Goal: Transaction & Acquisition: Purchase product/service

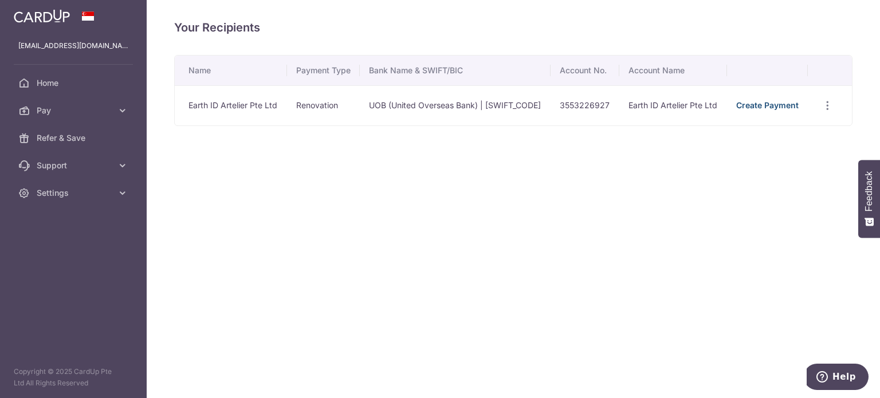
click at [757, 110] on link "Create Payment" at bounding box center [767, 105] width 62 height 10
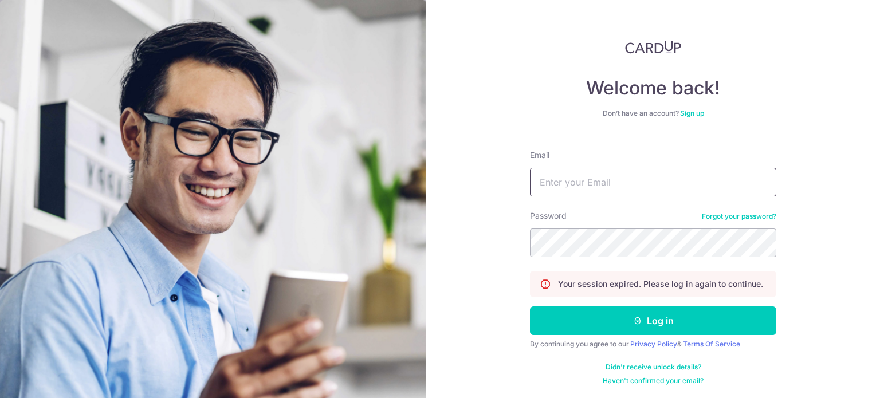
type input "cheongleong.lai@gmail.com"
click at [806, 116] on div "Welcome back! Don’t have an account? Sign up Email cheongleong.lai@gmail.com Pa…" at bounding box center [653, 199] width 454 height 398
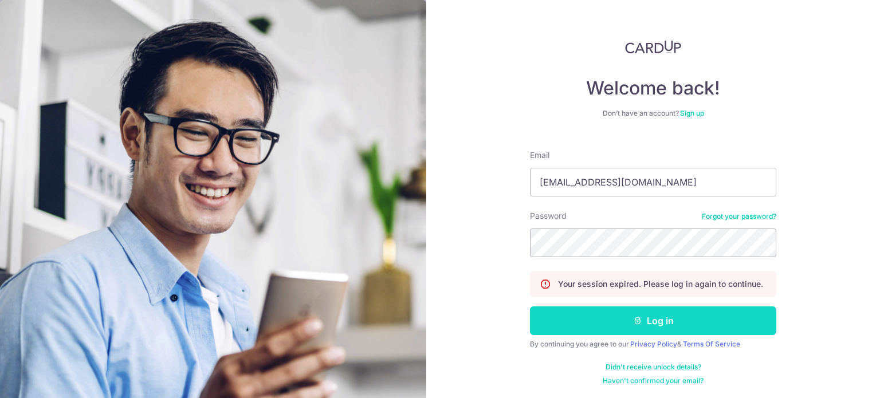
click at [604, 310] on button "Log in" at bounding box center [653, 320] width 246 height 29
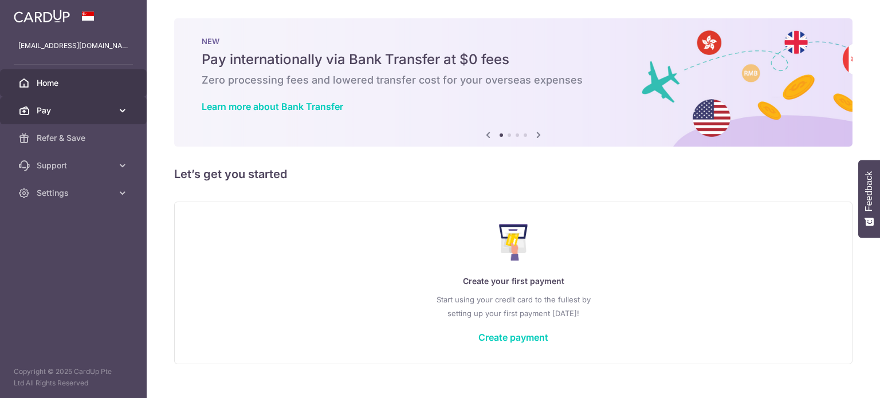
click at [78, 107] on span "Pay" at bounding box center [75, 110] width 76 height 11
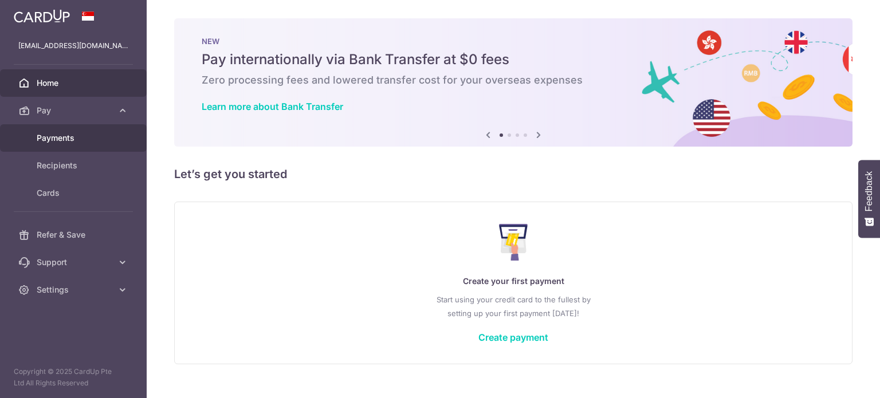
click at [62, 141] on span "Payments" at bounding box center [75, 137] width 76 height 11
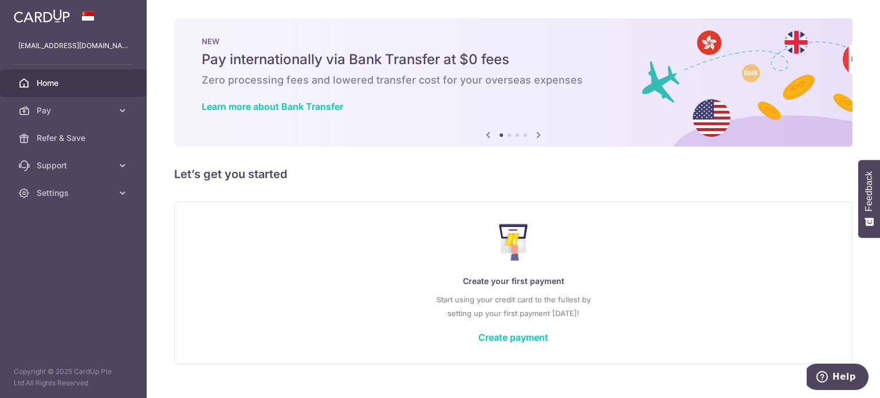
click at [61, 105] on span "Pay" at bounding box center [75, 110] width 76 height 11
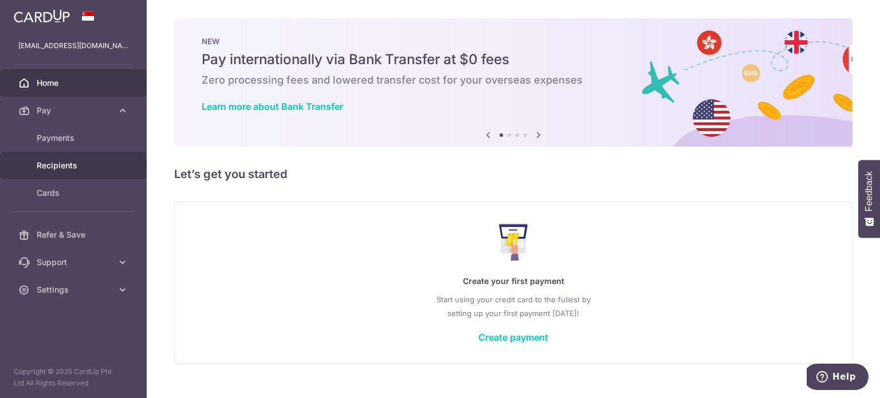
click at [64, 158] on link "Recipients" at bounding box center [73, 165] width 147 height 27
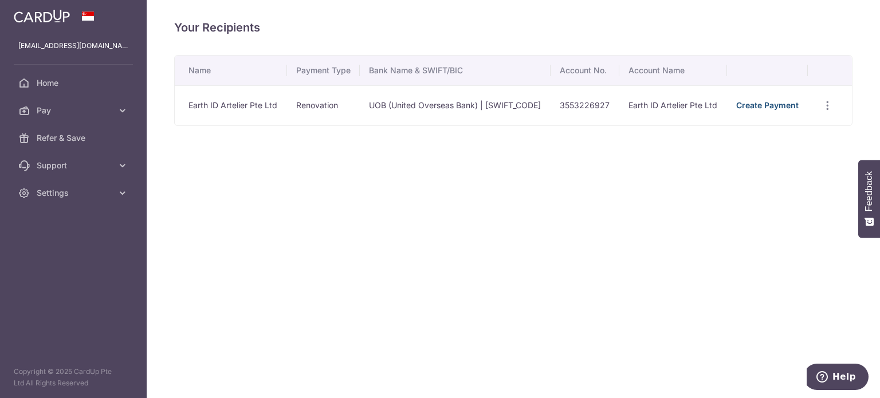
click at [762, 110] on link "Create Payment" at bounding box center [767, 105] width 62 height 10
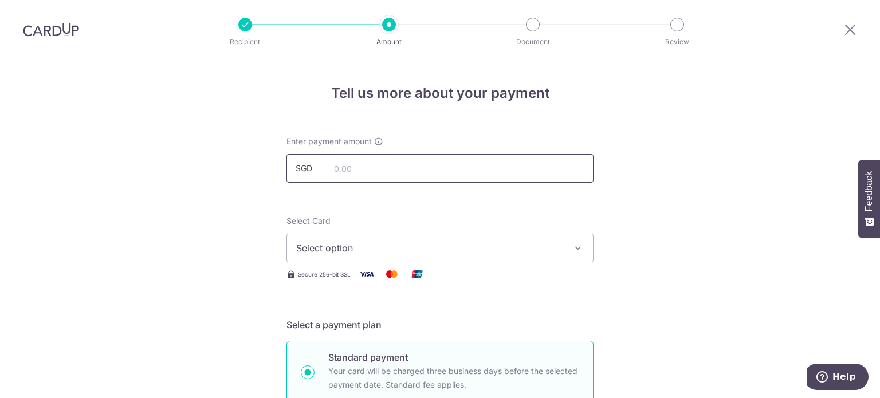
click at [424, 164] on input "text" at bounding box center [439, 168] width 307 height 29
click at [348, 163] on input "text" at bounding box center [439, 168] width 307 height 29
type input "10,500.00"
click at [491, 253] on span "Select option" at bounding box center [429, 248] width 267 height 14
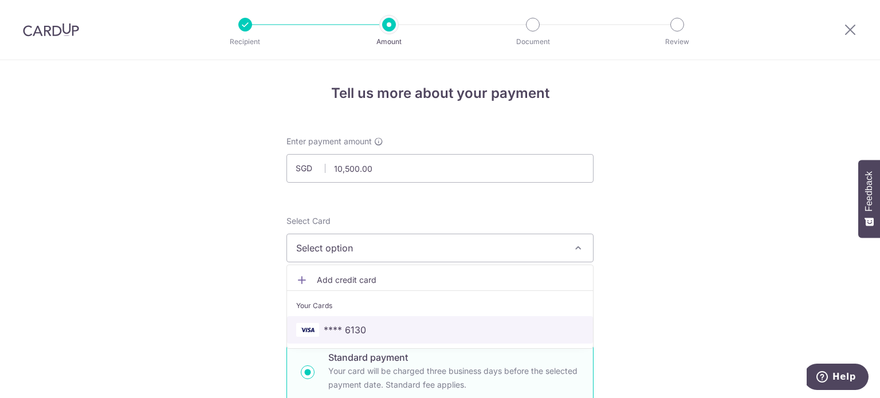
click at [469, 322] on link "**** 6130" at bounding box center [440, 329] width 306 height 27
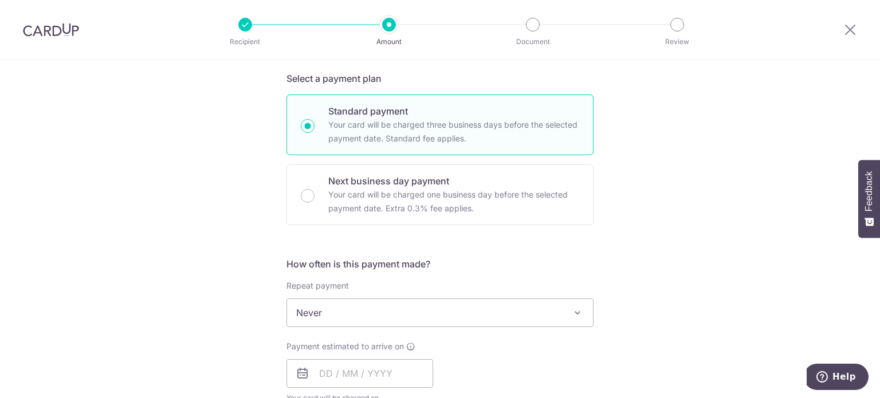
scroll to position [398, 0]
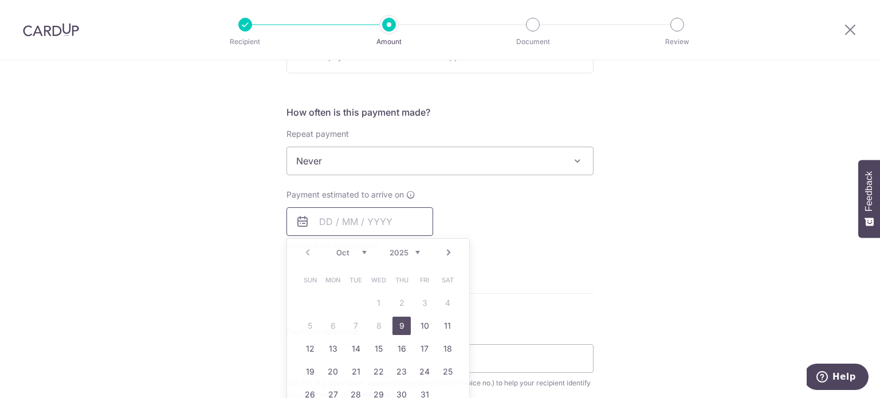
click at [381, 219] on input "text" at bounding box center [359, 221] width 147 height 29
click at [393, 321] on link "9" at bounding box center [401, 326] width 18 height 18
type input "[DATE]"
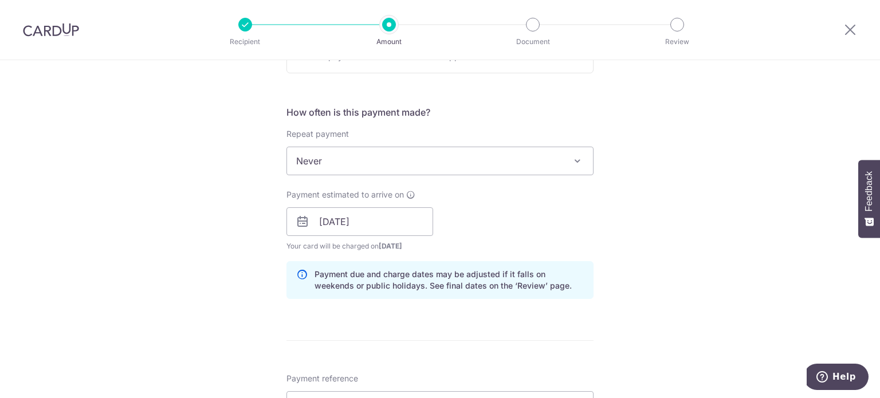
click at [168, 292] on div "Tell us more about your payment Enter payment amount SGD 10,500.00 10500.00 Sel…" at bounding box center [440, 242] width 880 height 1160
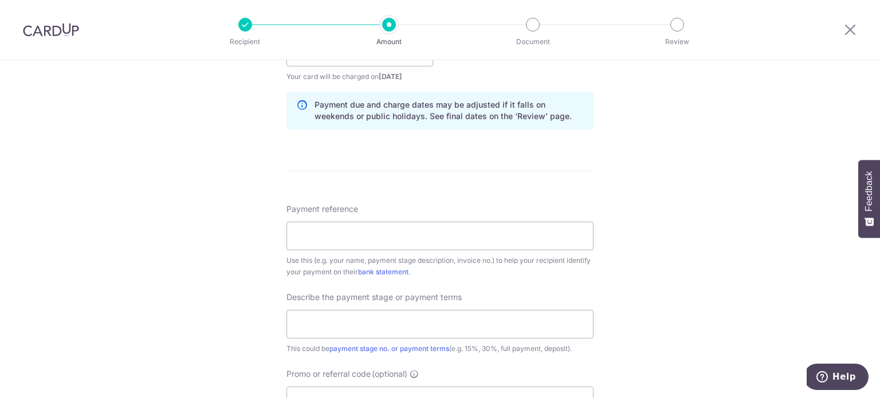
scroll to position [655, 0]
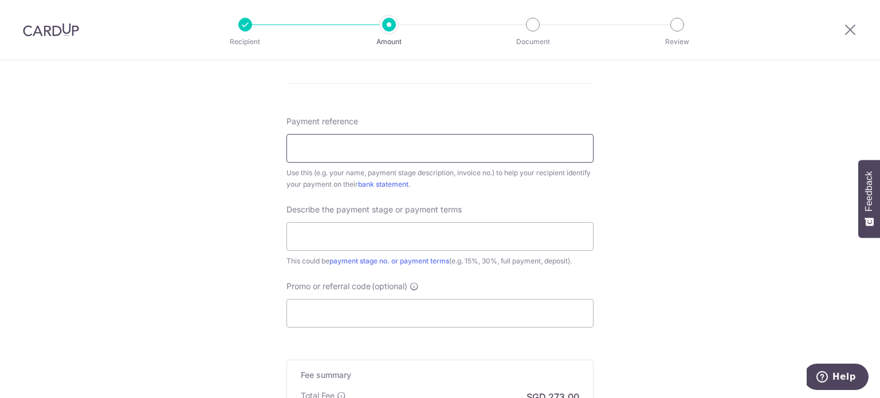
click at [369, 141] on input "Payment reference" at bounding box center [439, 148] width 307 height 29
type input "SO-[PERSON_NAME]-00286"
click at [370, 245] on input "text" at bounding box center [439, 236] width 307 height 29
type input "50%"
click at [343, 308] on input "Promo or referral code (optional)" at bounding box center [439, 313] width 307 height 29
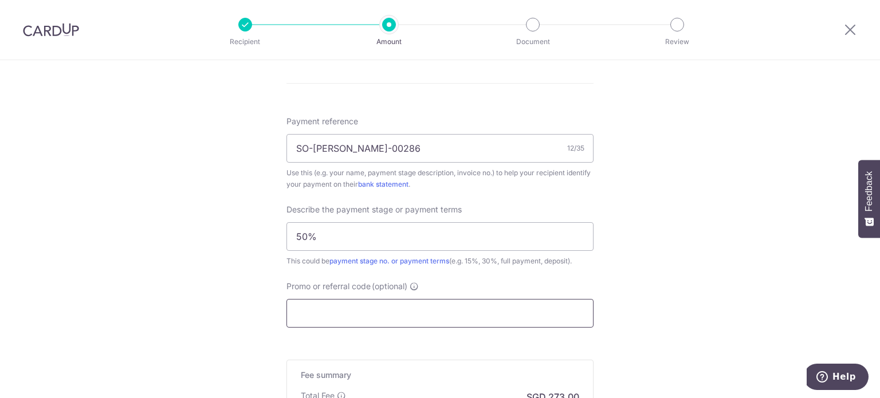
click at [343, 308] on input "Promo or referral code (optional)" at bounding box center [439, 313] width 307 height 29
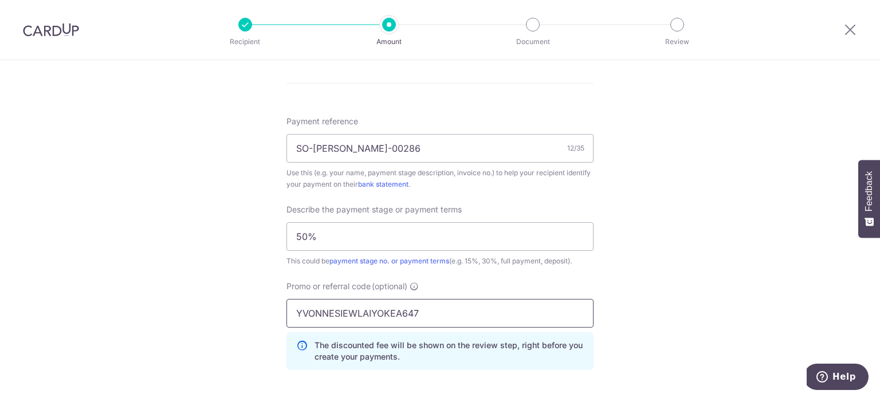
type input "YVONNESIEWLAIYOKEA647"
click at [651, 294] on div "Tell us more about your payment Enter payment amount SGD 10,500.00 10500.00 Sel…" at bounding box center [440, 10] width 880 height 1211
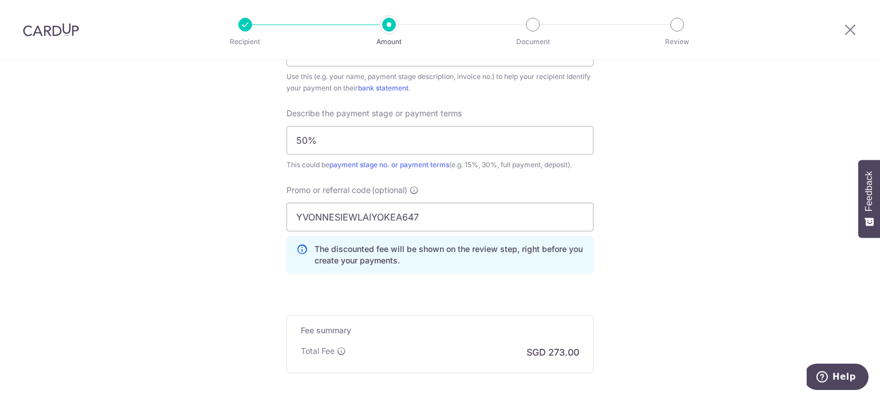
scroll to position [871, 0]
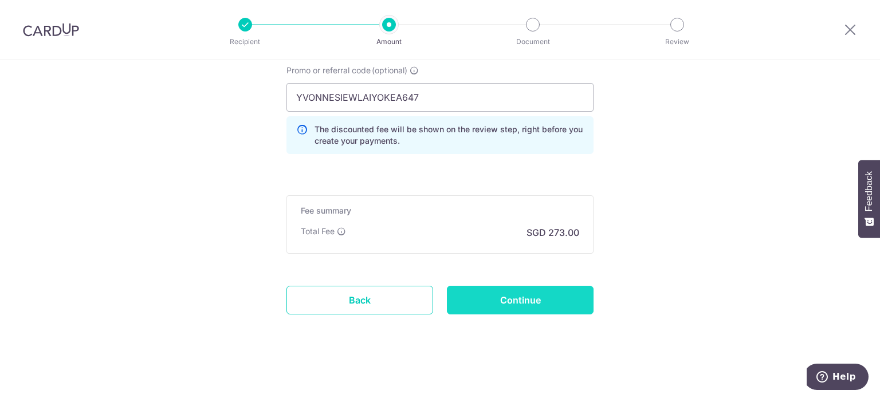
click at [506, 303] on input "Continue" at bounding box center [520, 300] width 147 height 29
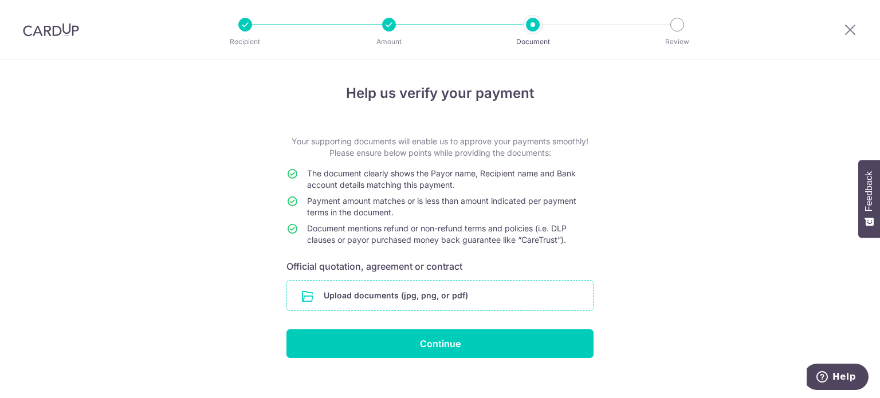
click at [408, 300] on input "file" at bounding box center [440, 296] width 306 height 30
click at [380, 297] on input "file" at bounding box center [440, 296] width 306 height 30
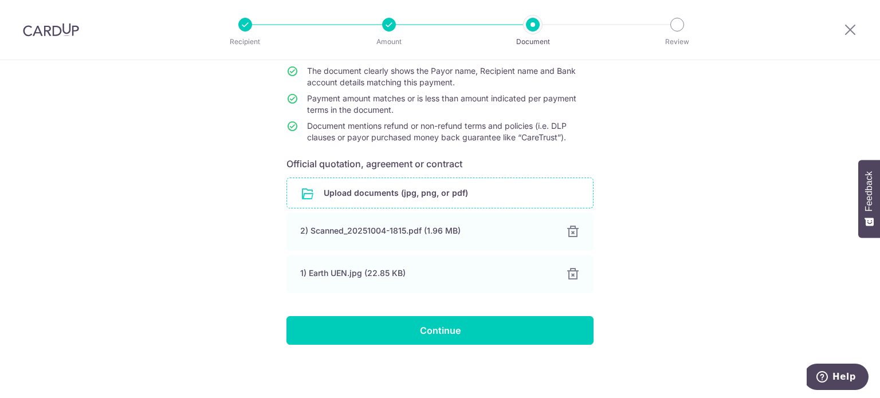
scroll to position [102, 0]
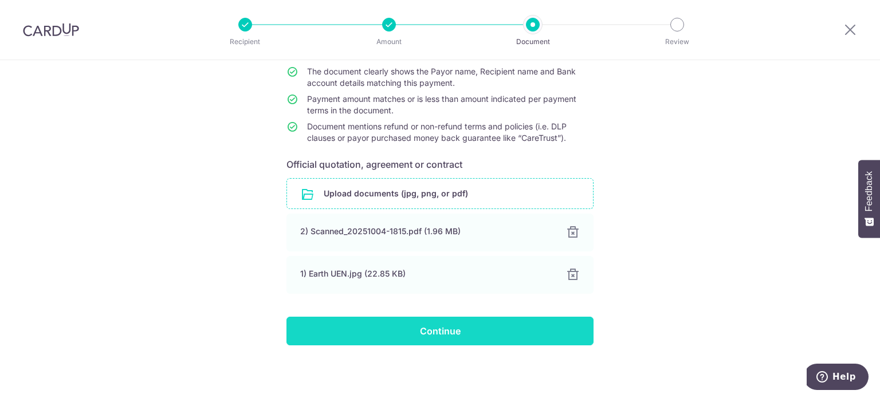
click at [436, 326] on input "Continue" at bounding box center [439, 331] width 307 height 29
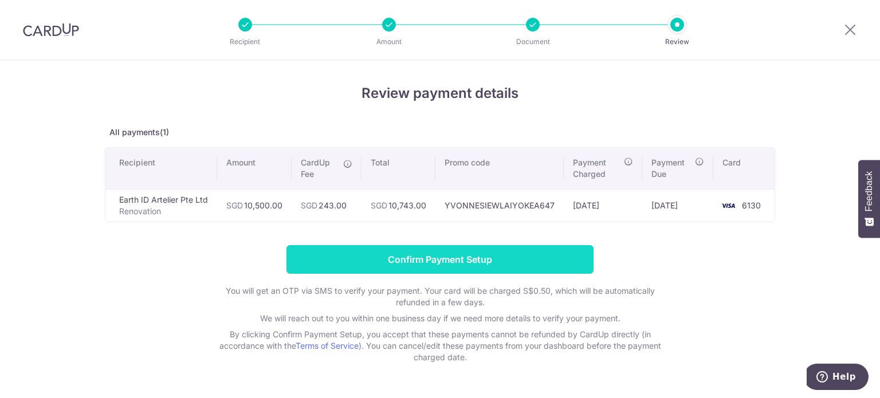
click at [424, 263] on input "Confirm Payment Setup" at bounding box center [439, 259] width 307 height 29
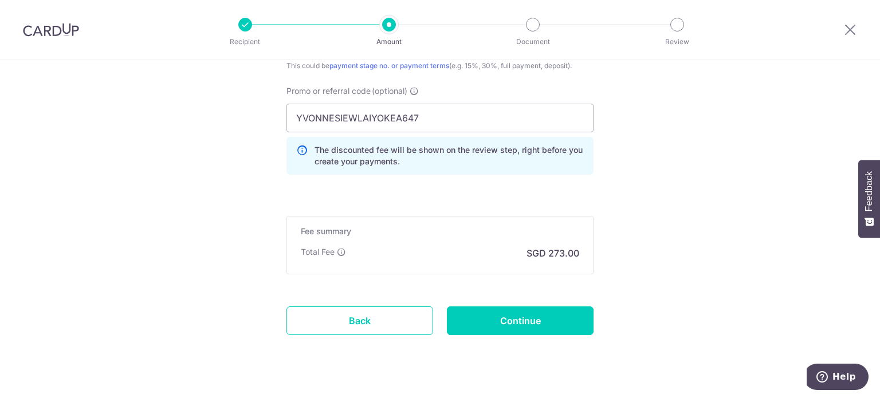
scroll to position [918, 0]
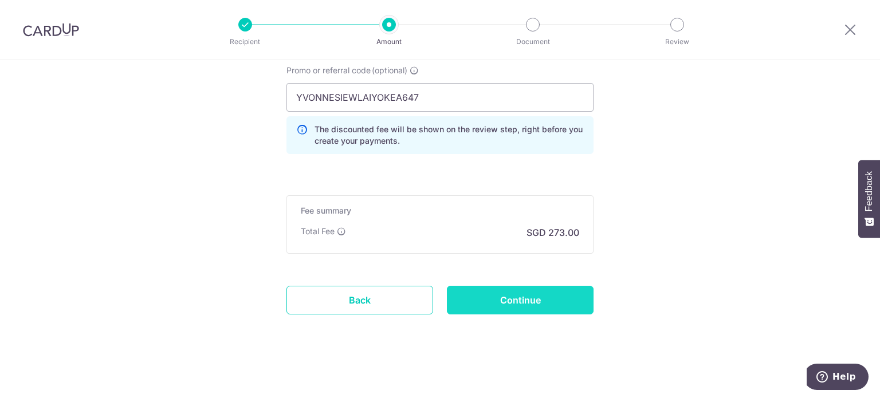
click at [515, 293] on input "Continue" at bounding box center [520, 300] width 147 height 29
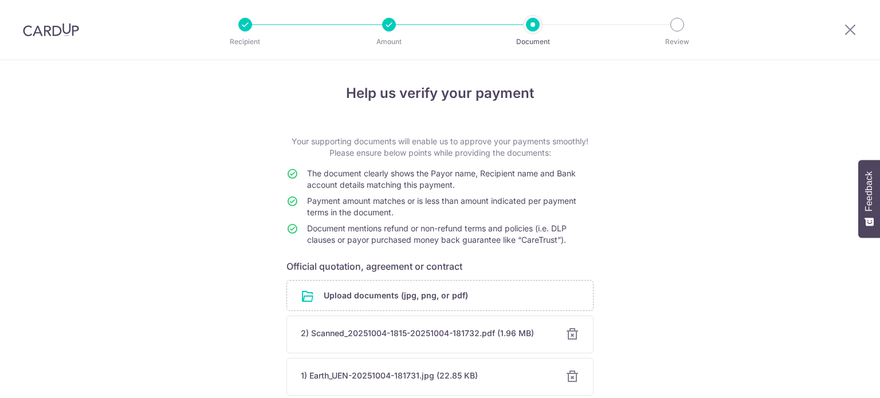
scroll to position [48, 0]
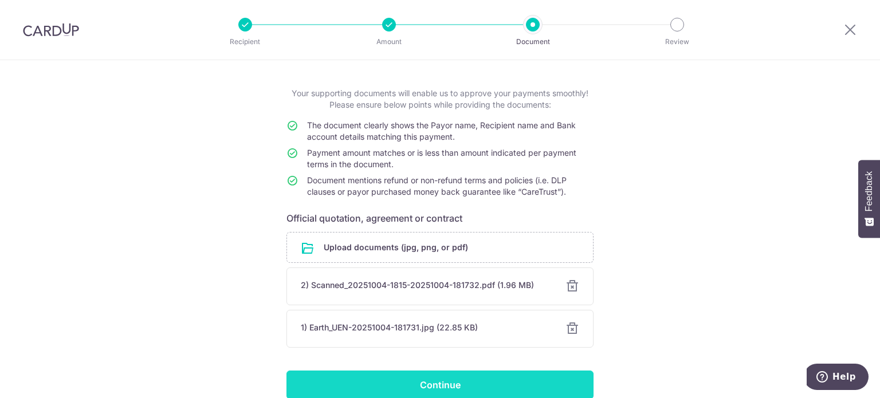
click at [446, 377] on input "Continue" at bounding box center [439, 385] width 307 height 29
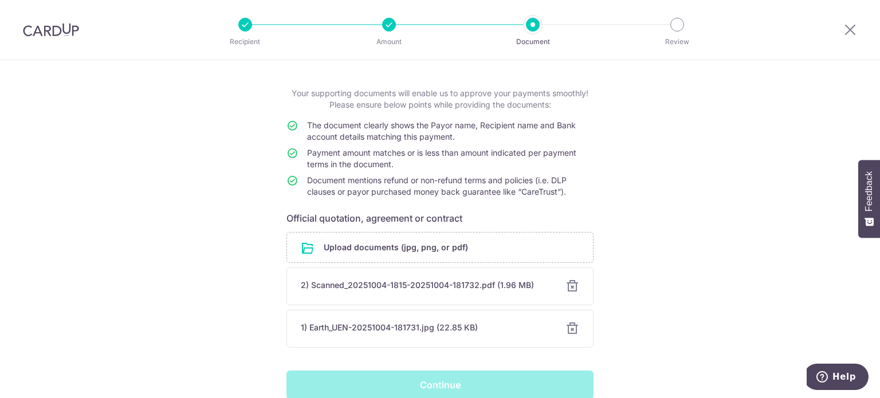
scroll to position [103, 0]
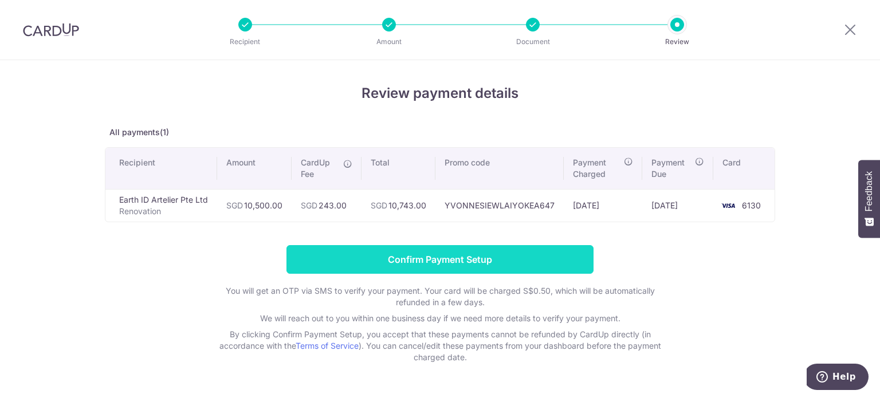
click at [465, 261] on input "Confirm Payment Setup" at bounding box center [439, 259] width 307 height 29
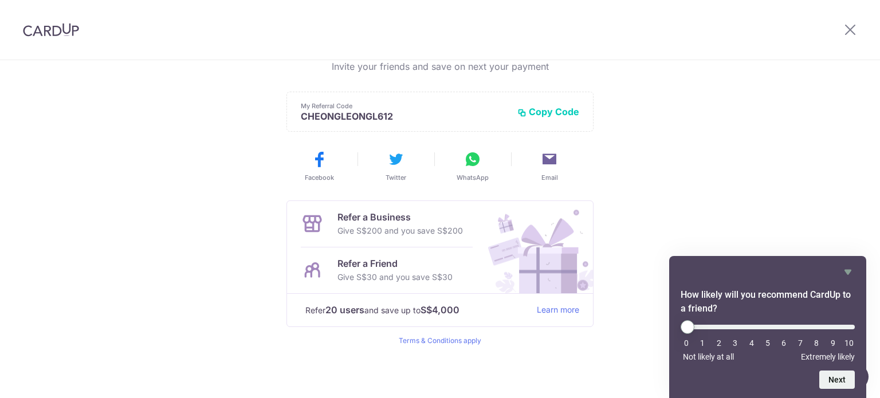
scroll to position [273, 0]
click at [792, 125] on div "Payment created! Hang tight, you’ll receive email updates on the status of the …" at bounding box center [440, 94] width 880 height 612
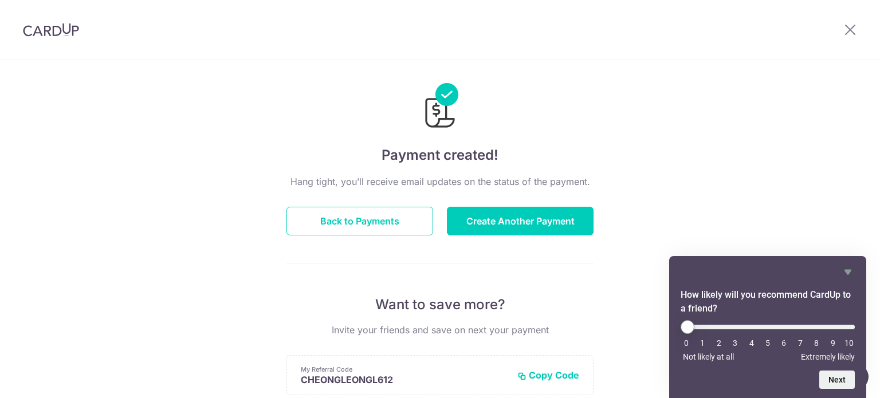
scroll to position [0, 0]
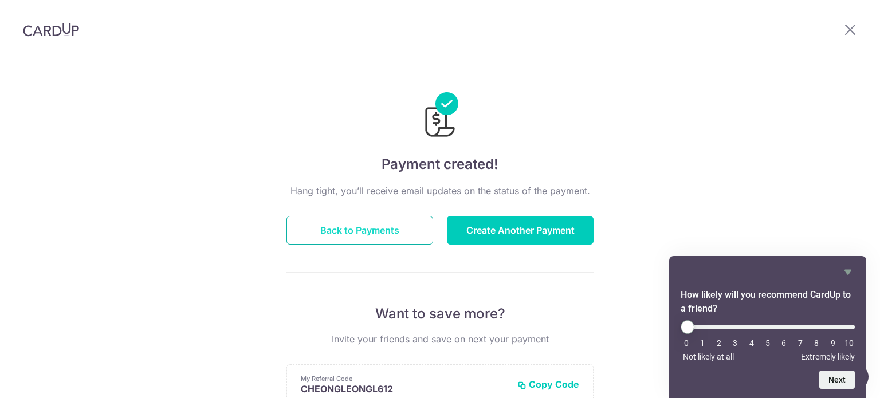
click at [351, 218] on button "Back to Payments" at bounding box center [359, 230] width 147 height 29
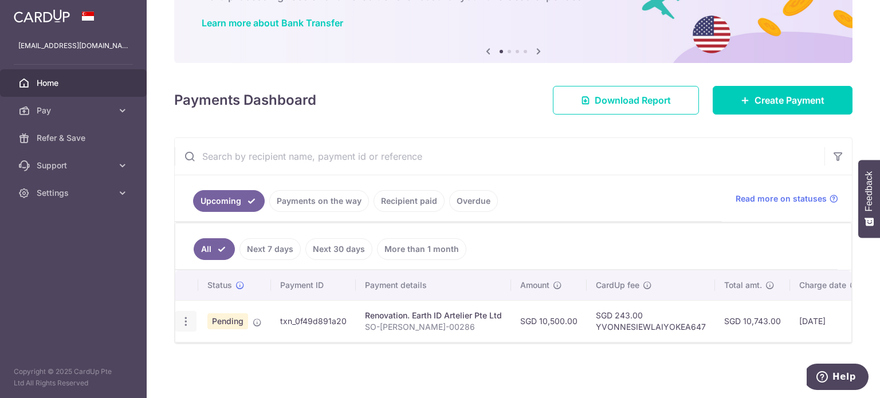
click at [185, 316] on icon "button" at bounding box center [186, 322] width 12 height 12
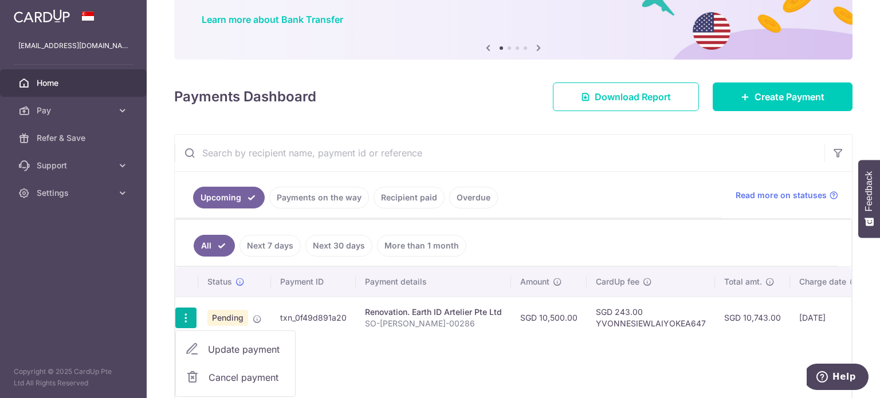
click at [322, 368] on div "Status Payment ID Payment details Amount CardUp fee Total amt. Charge date Due …" at bounding box center [513, 335] width 676 height 137
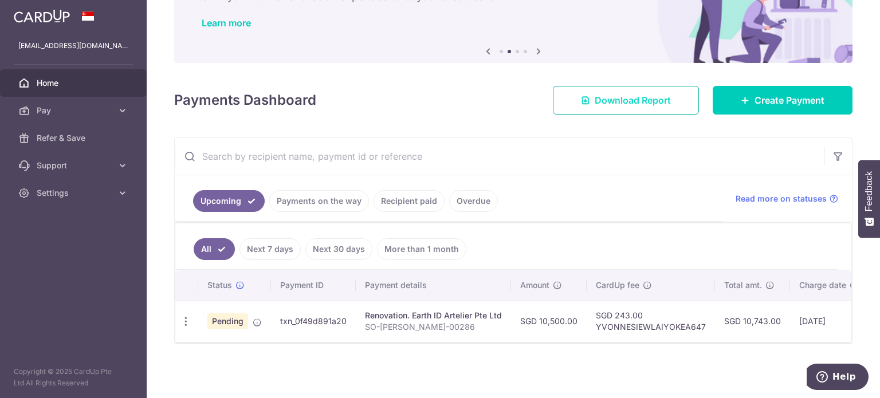
click at [595, 96] on span "Download Report" at bounding box center [633, 100] width 76 height 14
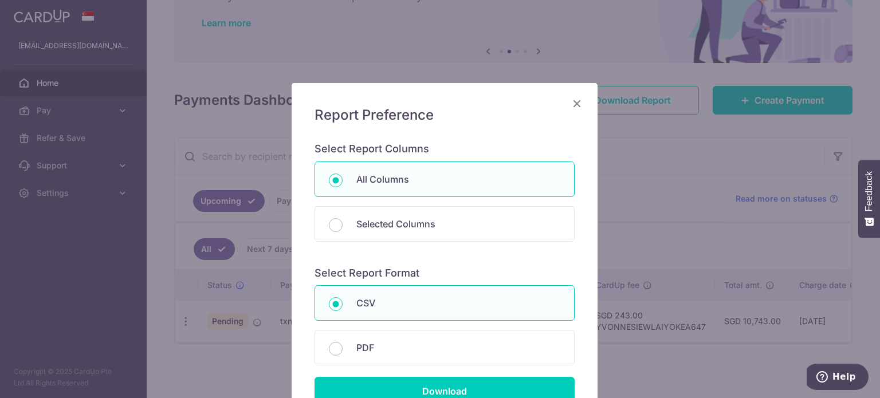
scroll to position [101, 0]
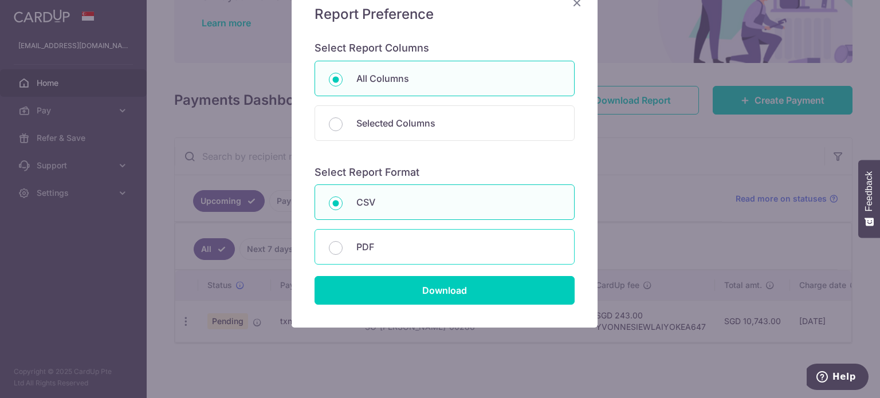
click at [356, 244] on p "PDF" at bounding box center [458, 247] width 204 height 14
click at [343, 244] on input "PDF" at bounding box center [336, 248] width 14 height 14
radio input "false"
radio input "true"
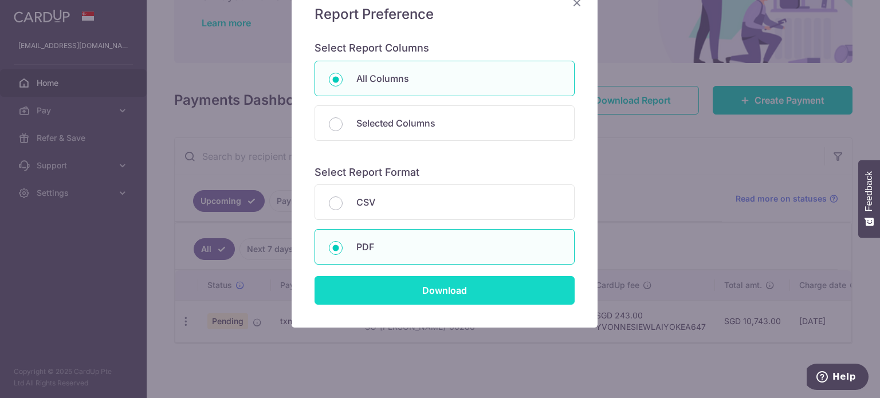
click at [385, 301] on input "Download" at bounding box center [444, 290] width 260 height 29
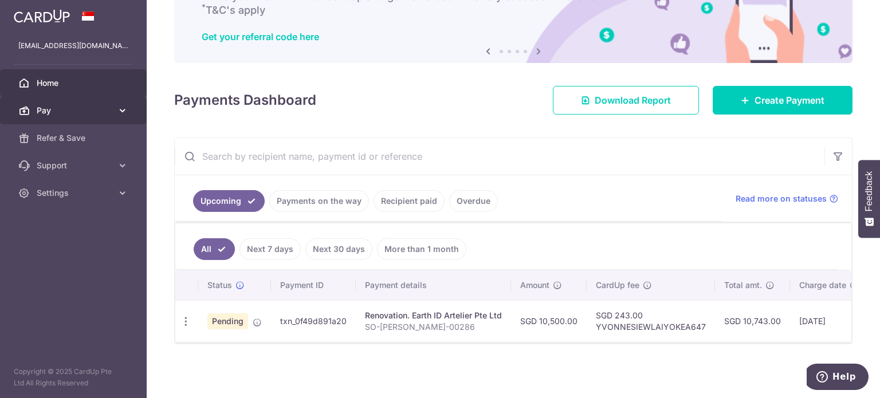
click at [105, 105] on span "Pay" at bounding box center [75, 110] width 76 height 11
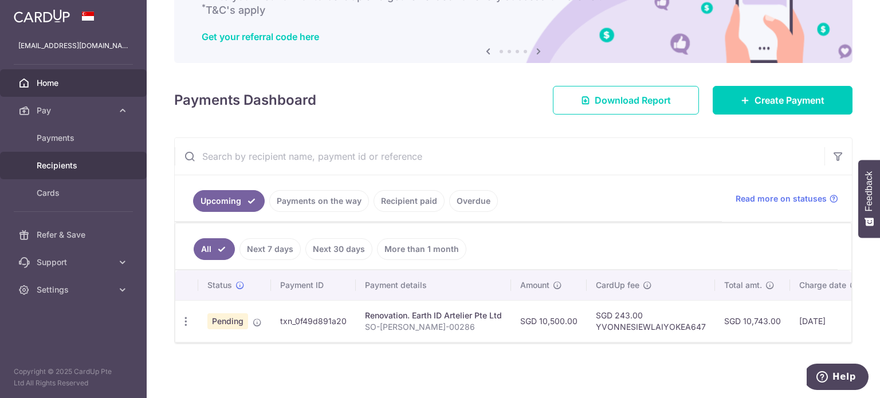
click at [60, 172] on link "Recipients" at bounding box center [73, 165] width 147 height 27
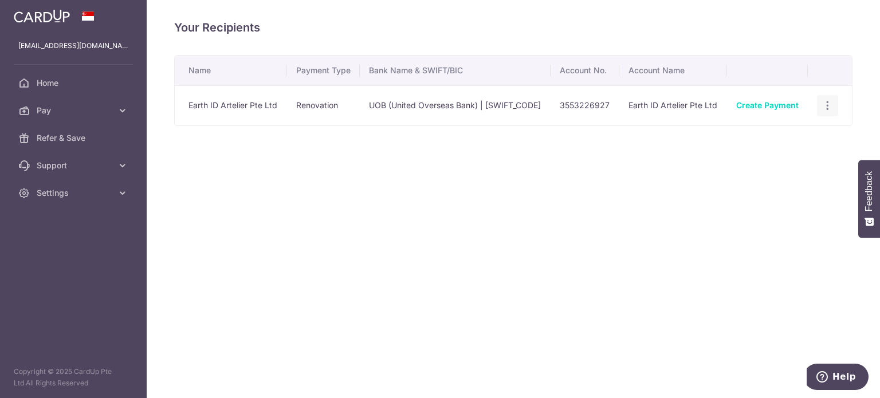
click at [832, 112] on icon "button" at bounding box center [827, 106] width 12 height 12
click at [808, 143] on span "View/Edit" at bounding box center [789, 138] width 78 height 14
